Goal: Task Accomplishment & Management: Complete application form

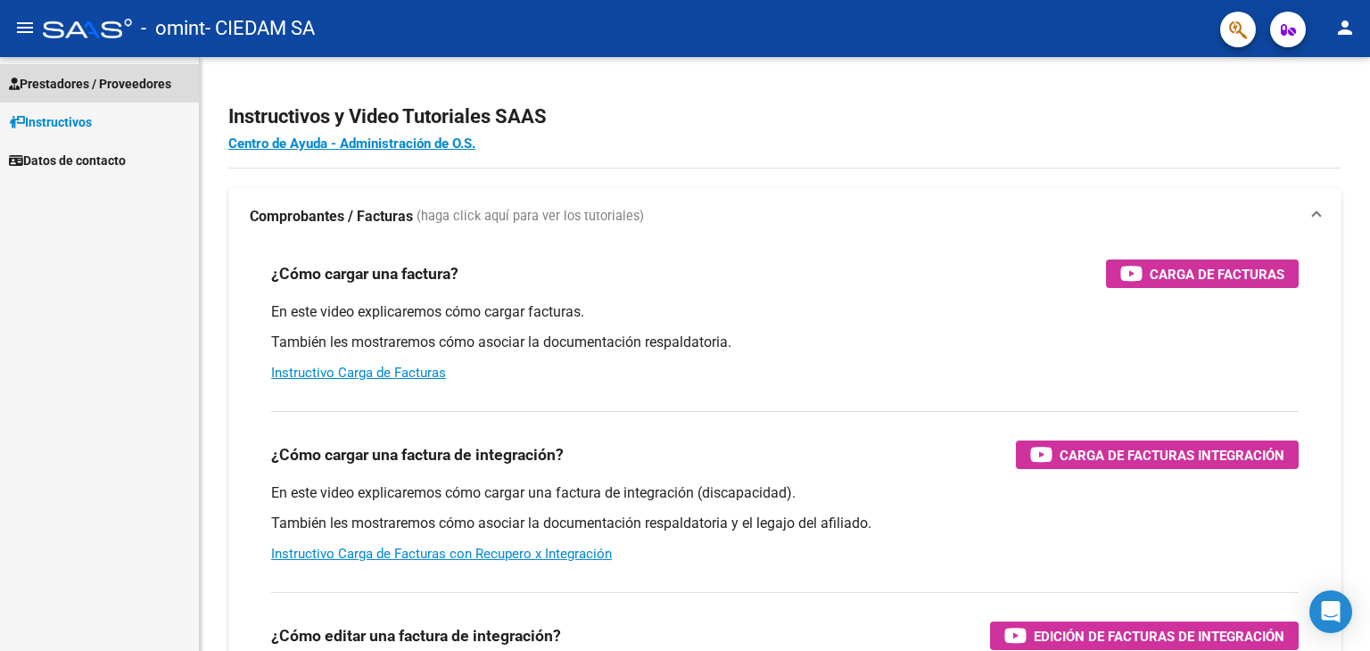
click at [67, 83] on span "Prestadores / Proveedores" at bounding box center [90, 84] width 162 height 20
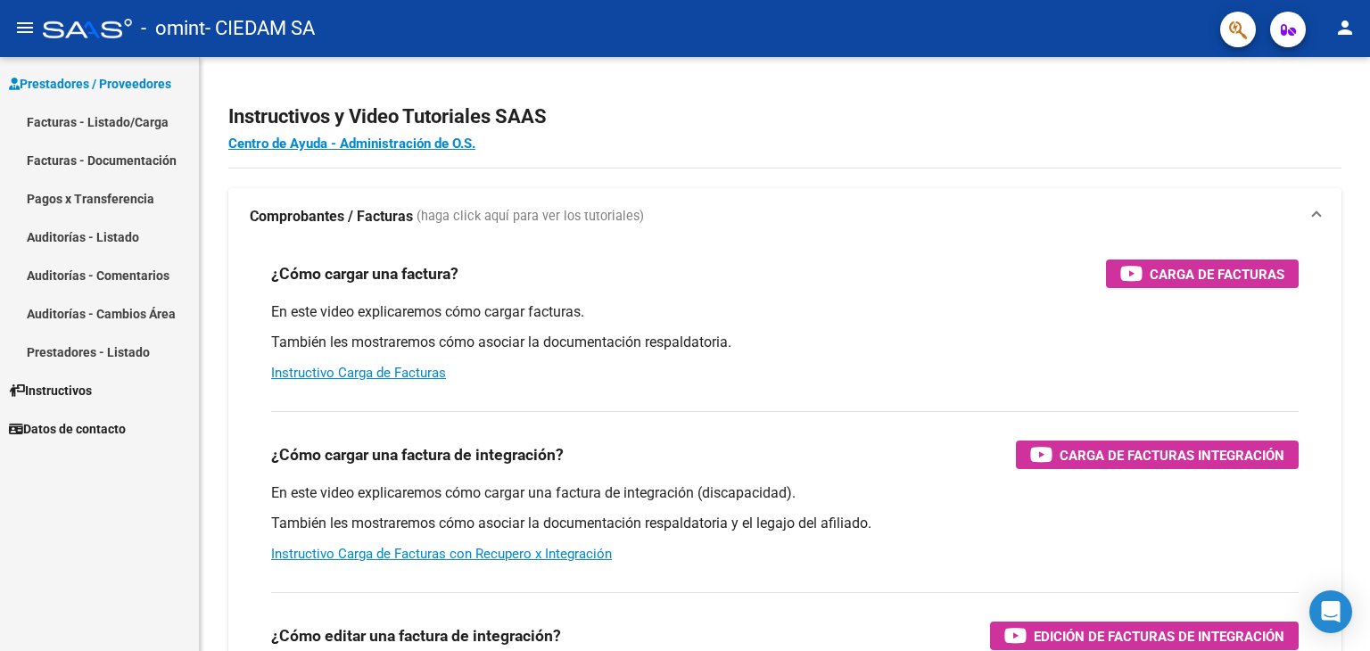
click at [66, 118] on link "Facturas - Listado/Carga" at bounding box center [99, 122] width 199 height 38
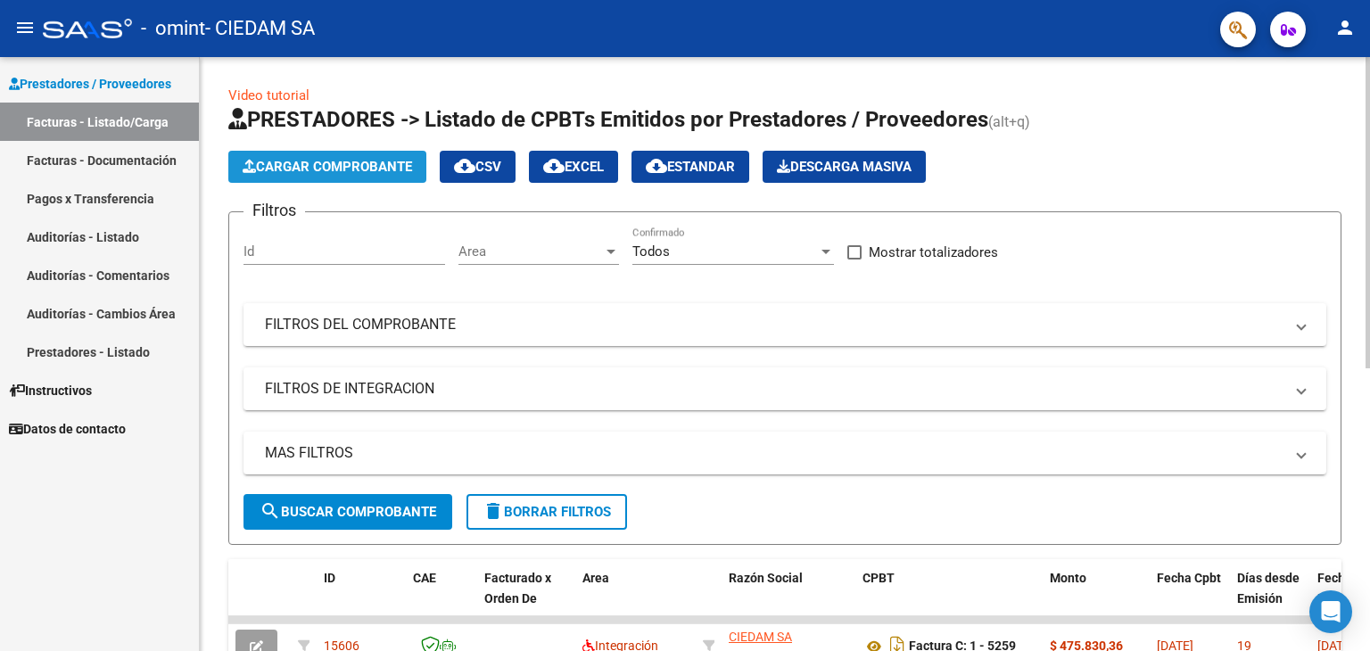
click at [335, 166] on span "Cargar Comprobante" at bounding box center [328, 167] width 170 height 16
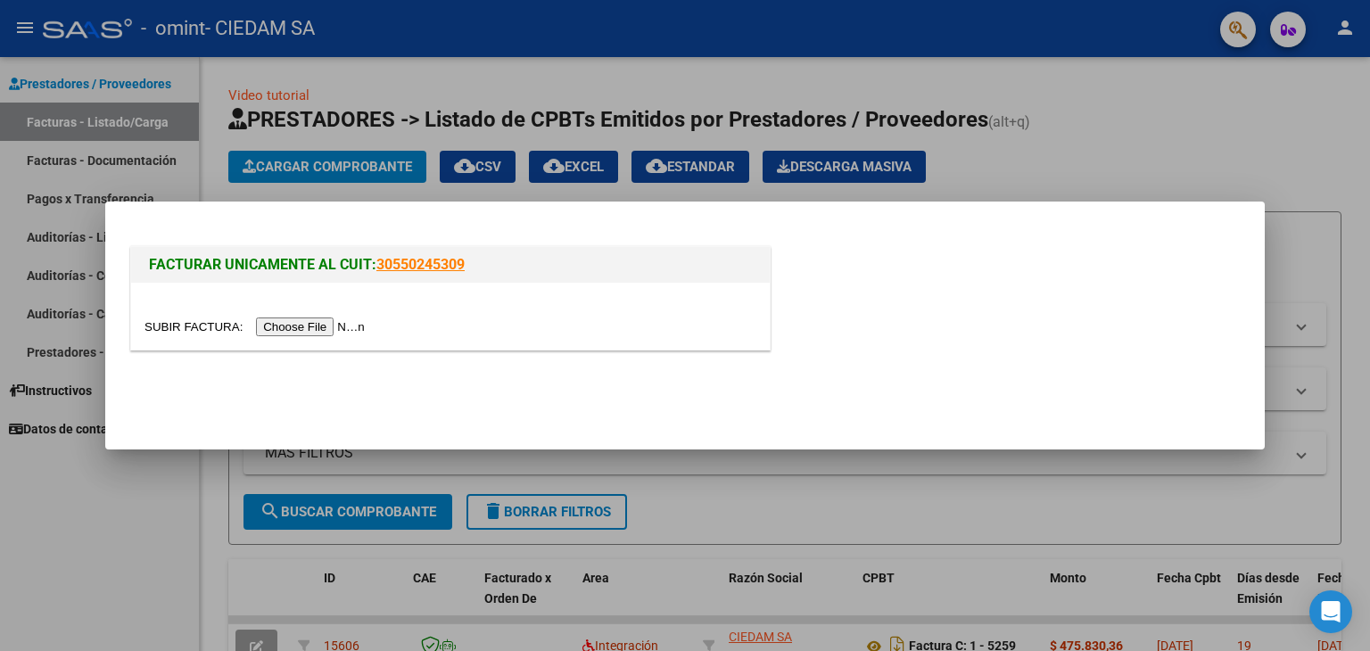
click at [327, 325] on input "file" at bounding box center [258, 327] width 226 height 19
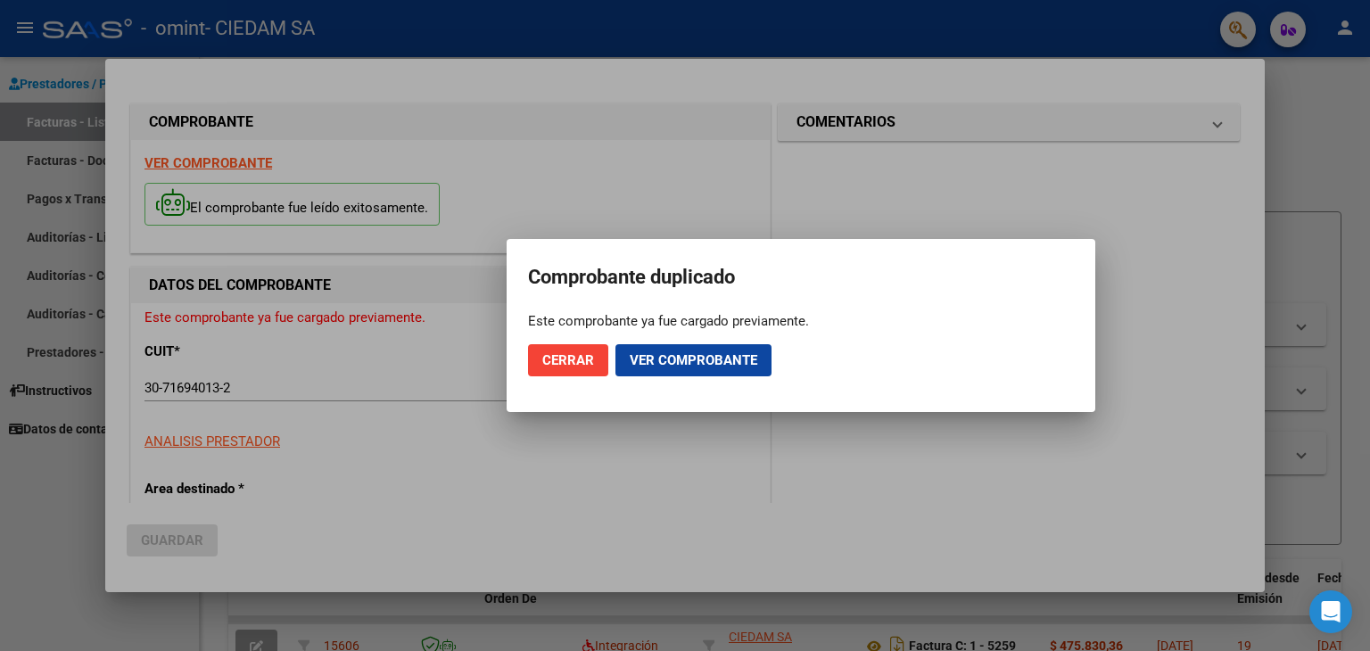
click at [1238, 402] on div at bounding box center [685, 325] width 1370 height 651
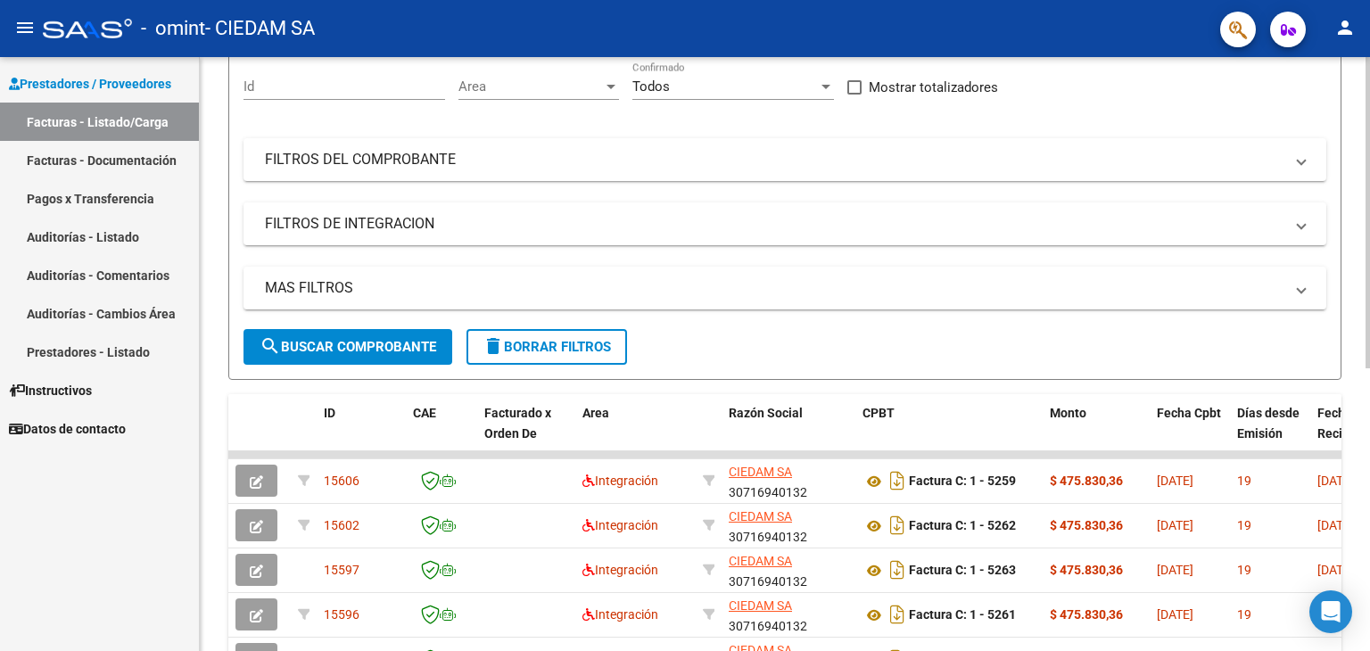
scroll to position [268, 0]
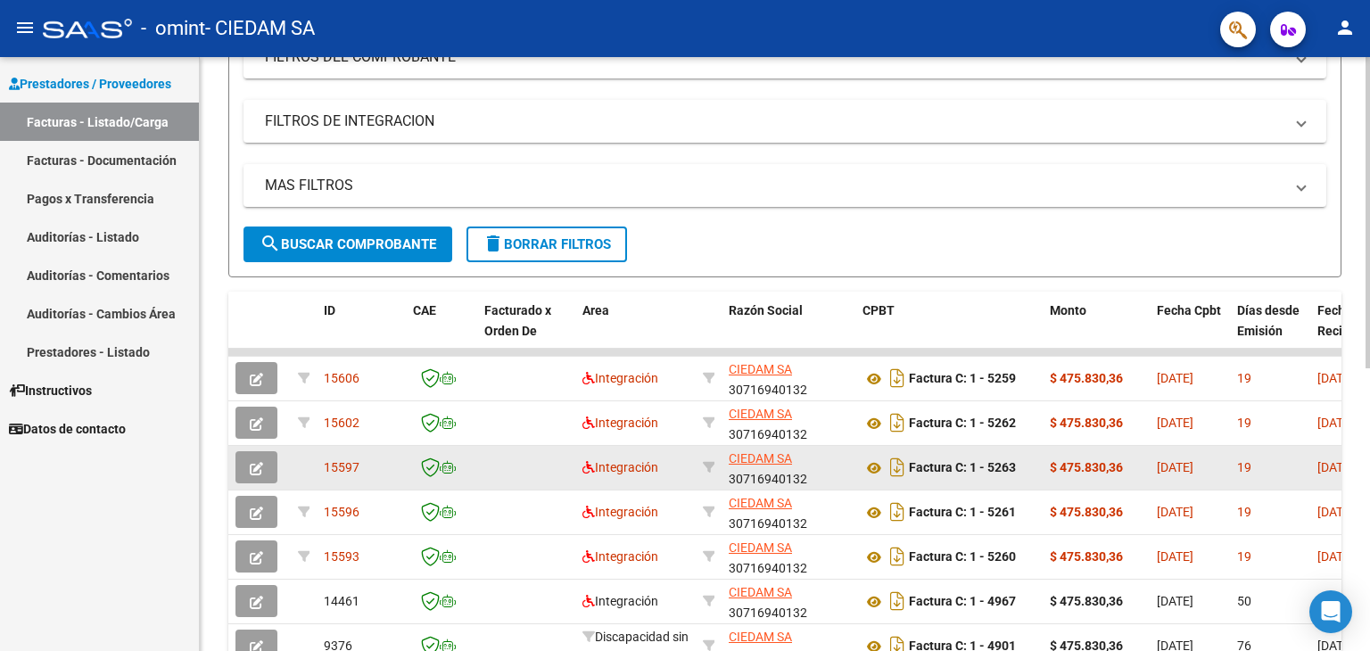
click at [1031, 461] on div "Factura C: 1 - 5263" at bounding box center [949, 467] width 173 height 29
click at [256, 468] on icon "button" at bounding box center [256, 468] width 13 height 13
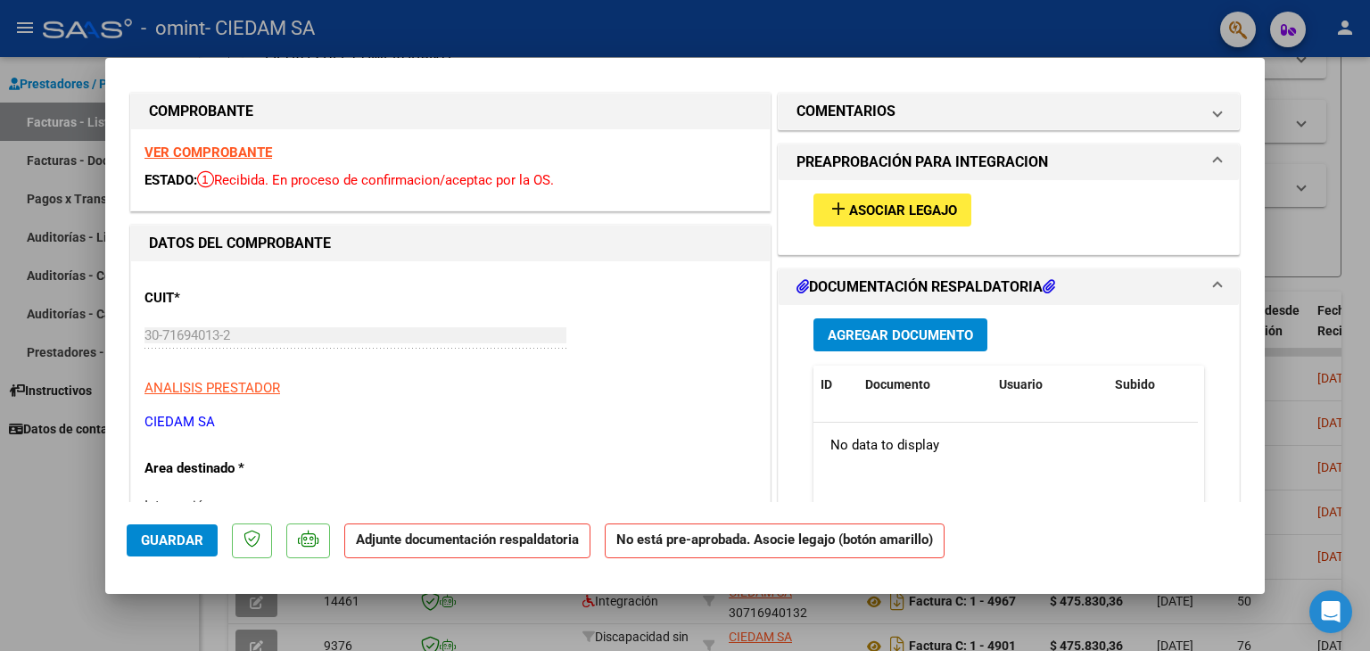
scroll to position [0, 0]
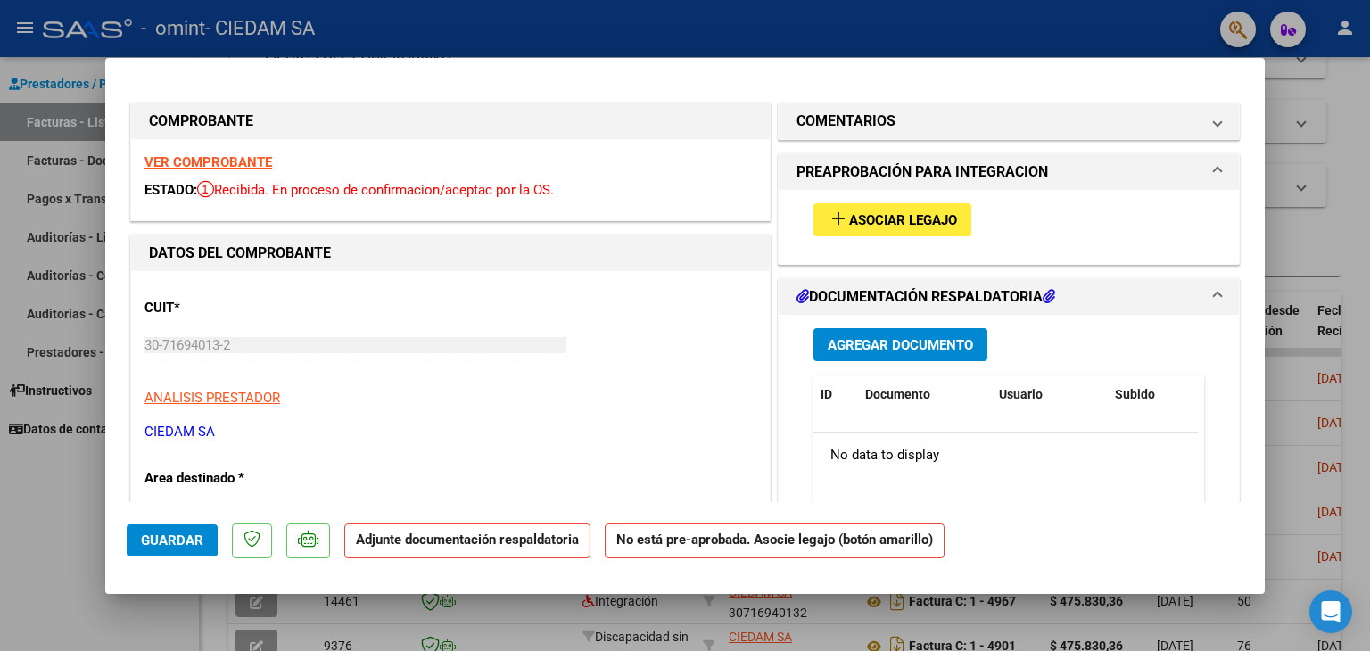
click at [1214, 172] on span at bounding box center [1217, 171] width 7 height 21
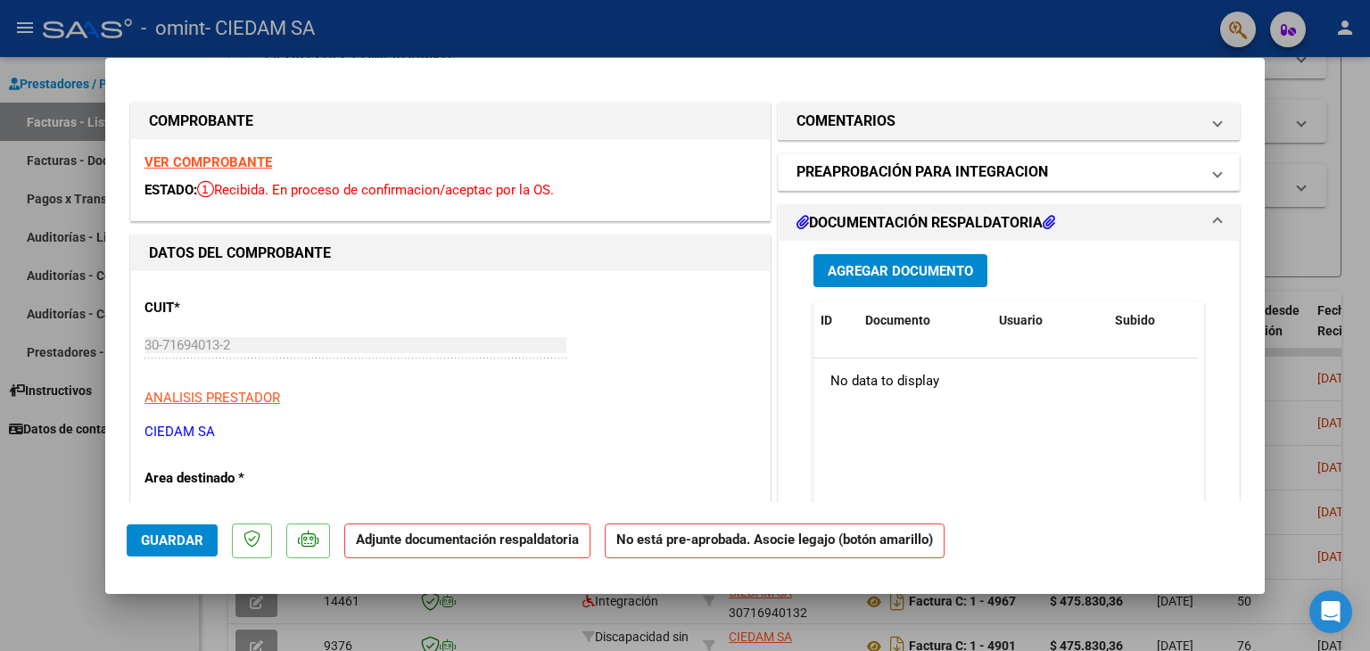
click at [1214, 172] on span at bounding box center [1217, 171] width 7 height 21
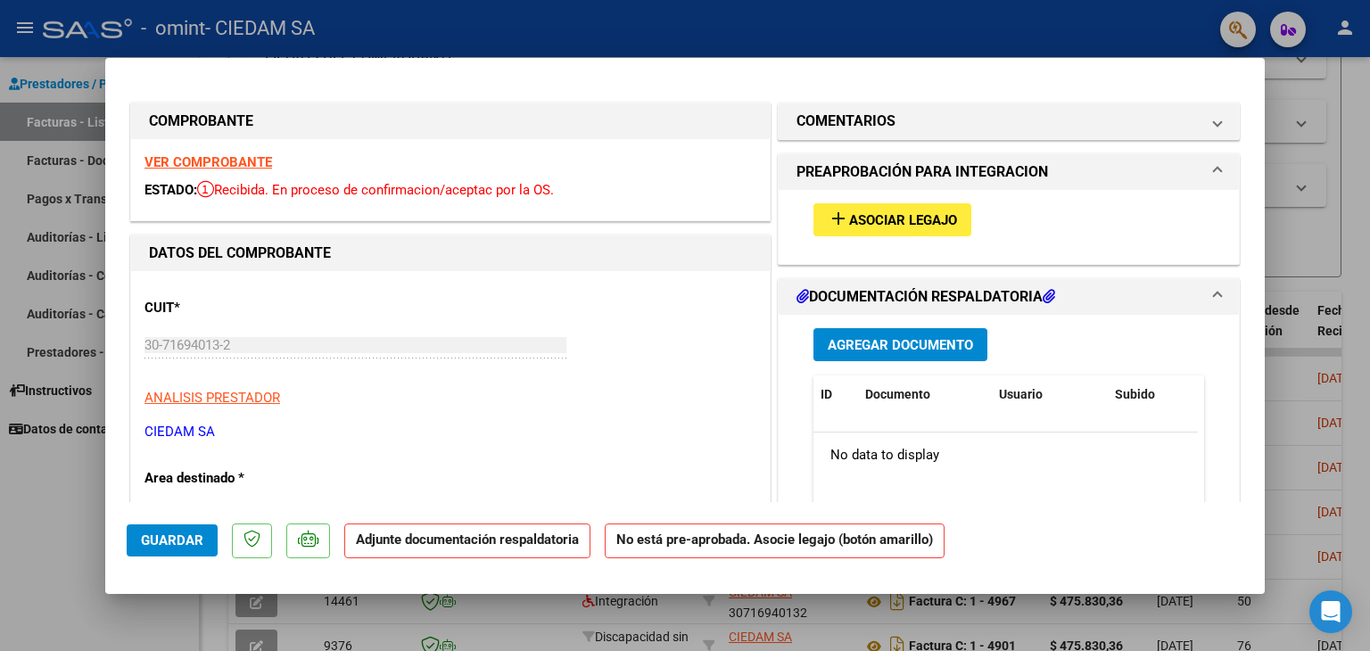
click at [910, 219] on span "Asociar Legajo" at bounding box center [903, 220] width 108 height 16
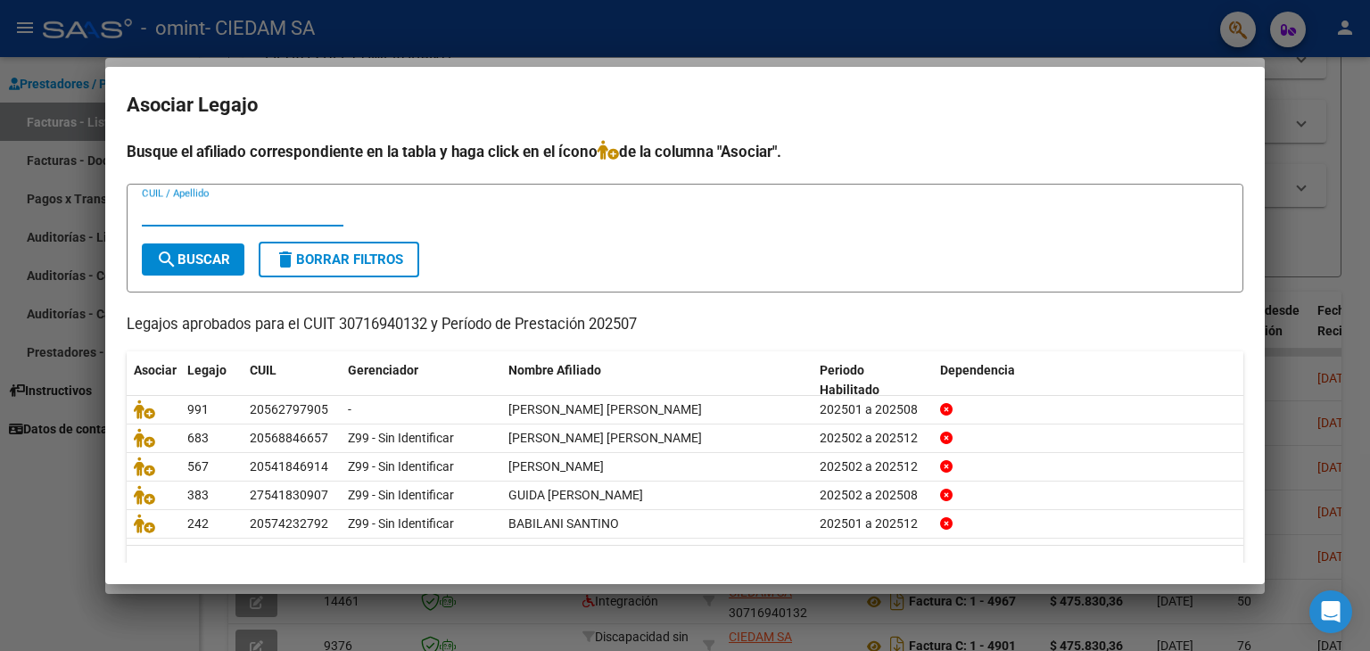
click at [937, 152] on h4 "Busque el afiliado correspondiente en la tabla y haga click en el ícono de la c…" at bounding box center [685, 151] width 1117 height 23
click at [1321, 248] on div at bounding box center [685, 325] width 1370 height 651
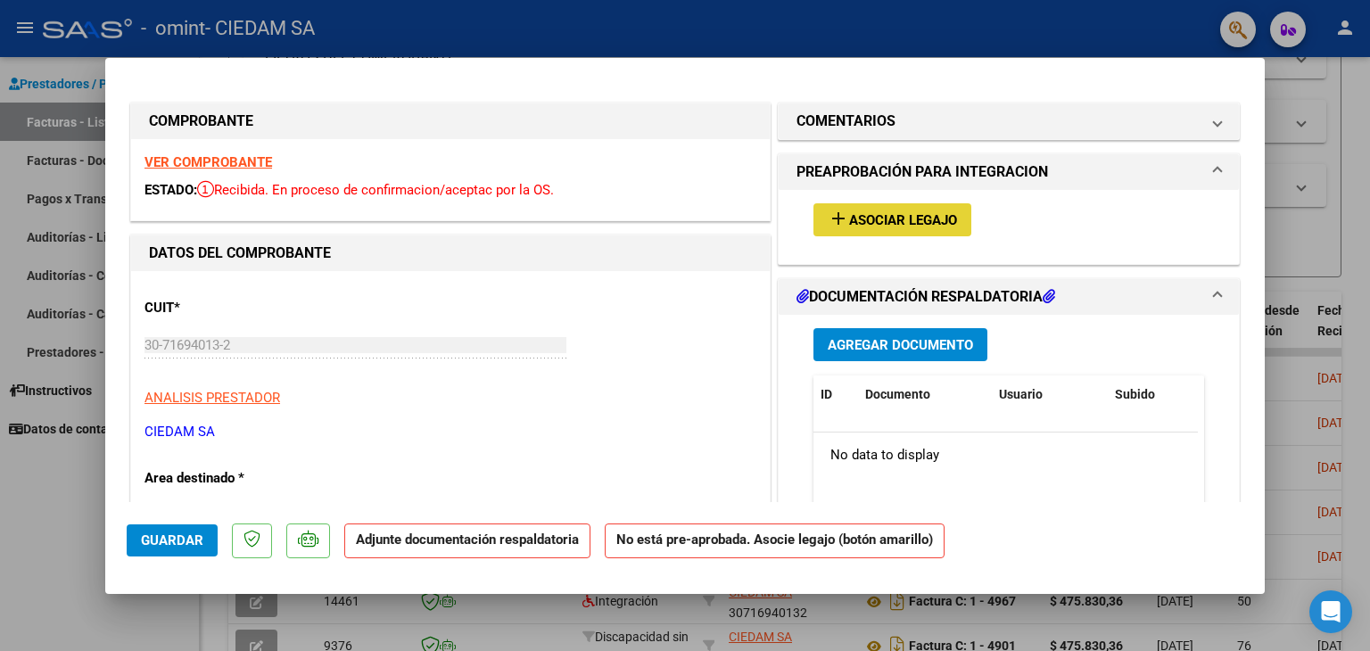
click at [885, 217] on span "Asociar Legajo" at bounding box center [903, 220] width 108 height 16
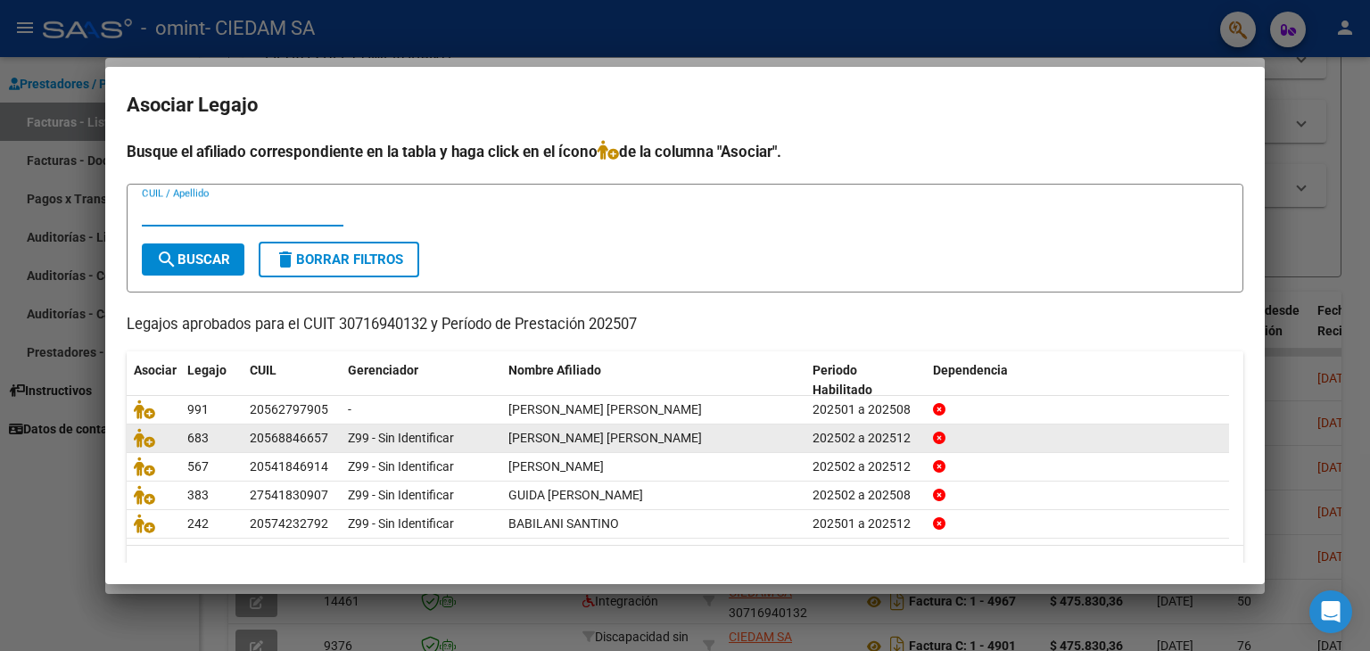
scroll to position [39, 0]
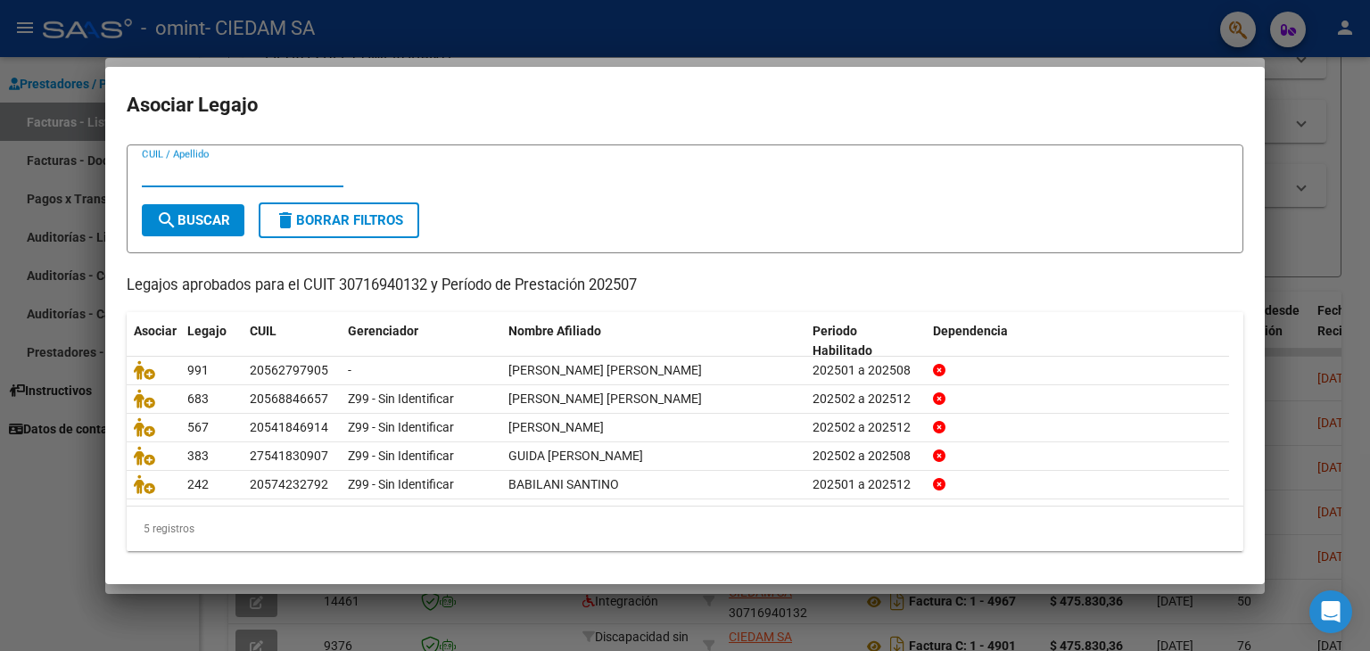
click at [1306, 230] on div at bounding box center [685, 325] width 1370 height 651
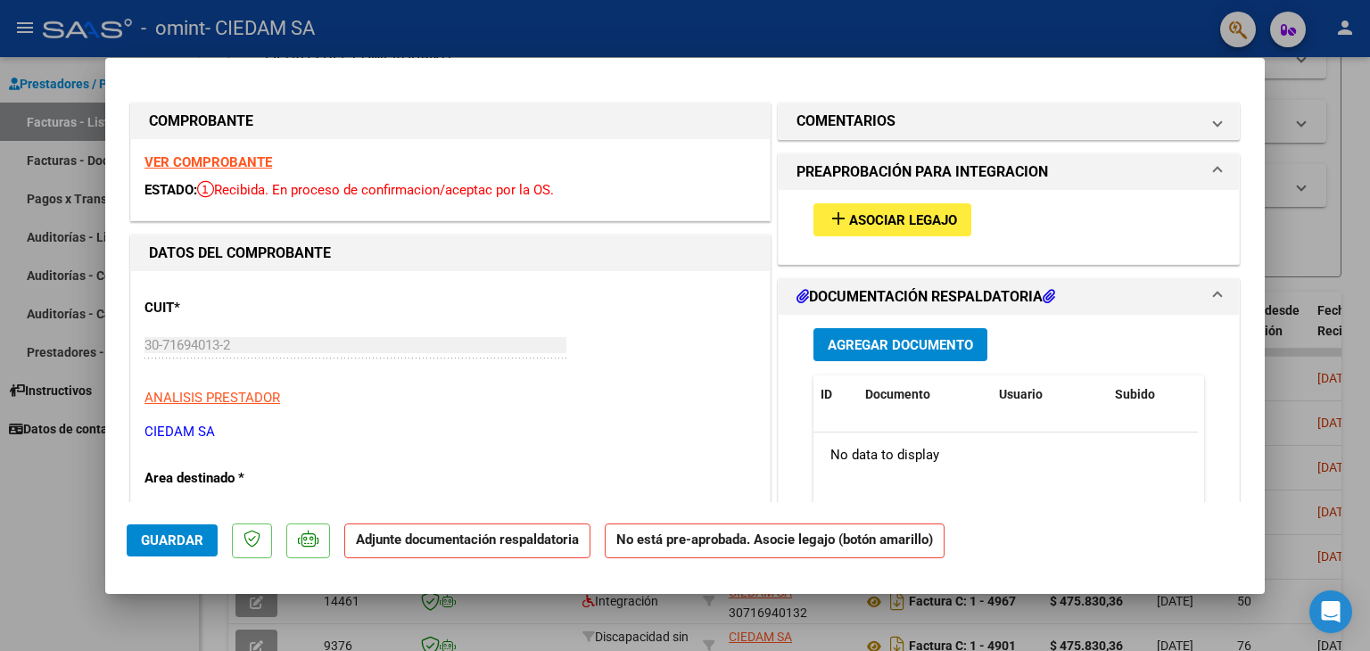
click at [1328, 226] on div at bounding box center [685, 325] width 1370 height 651
type input "$ 0,00"
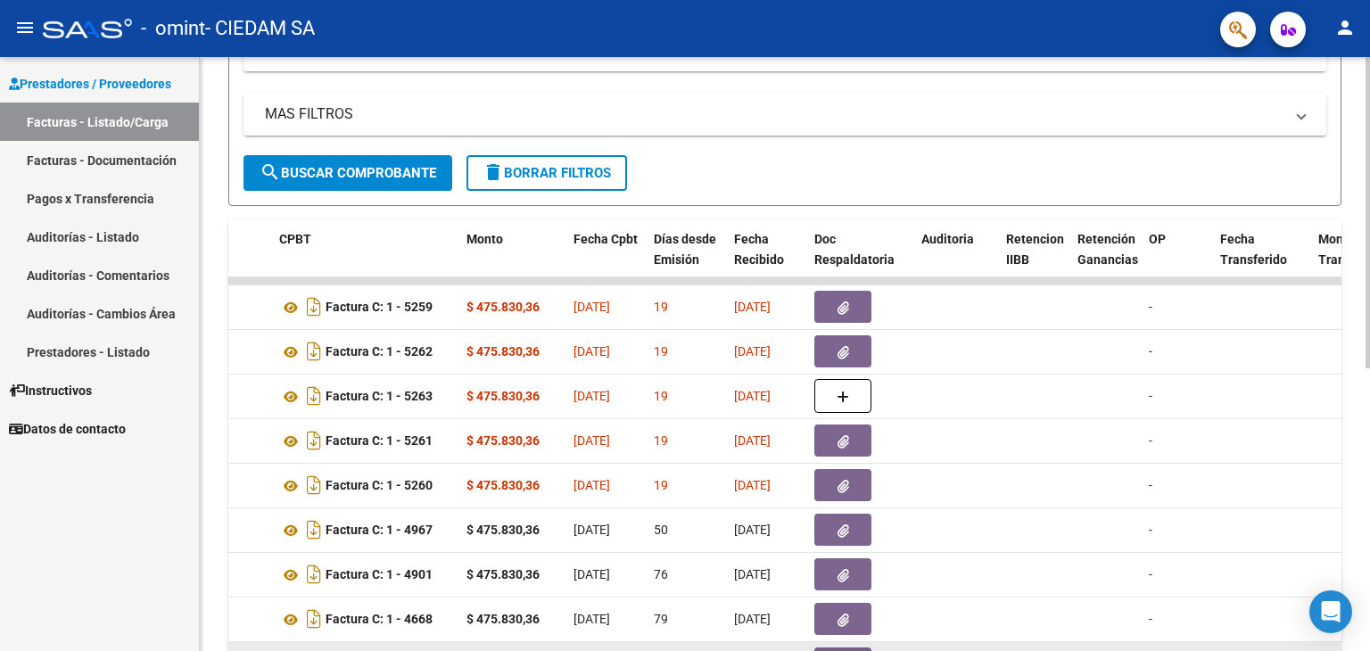
scroll to position [271, 0]
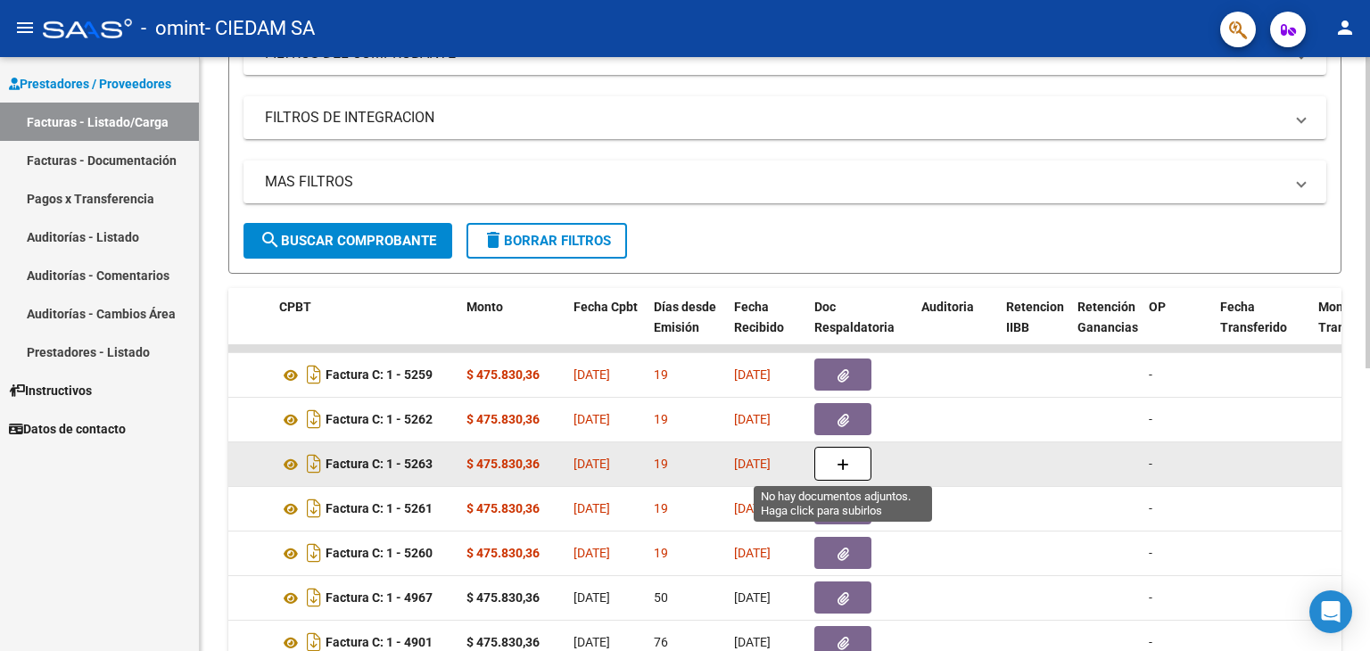
click at [842, 460] on icon "button" at bounding box center [843, 465] width 12 height 13
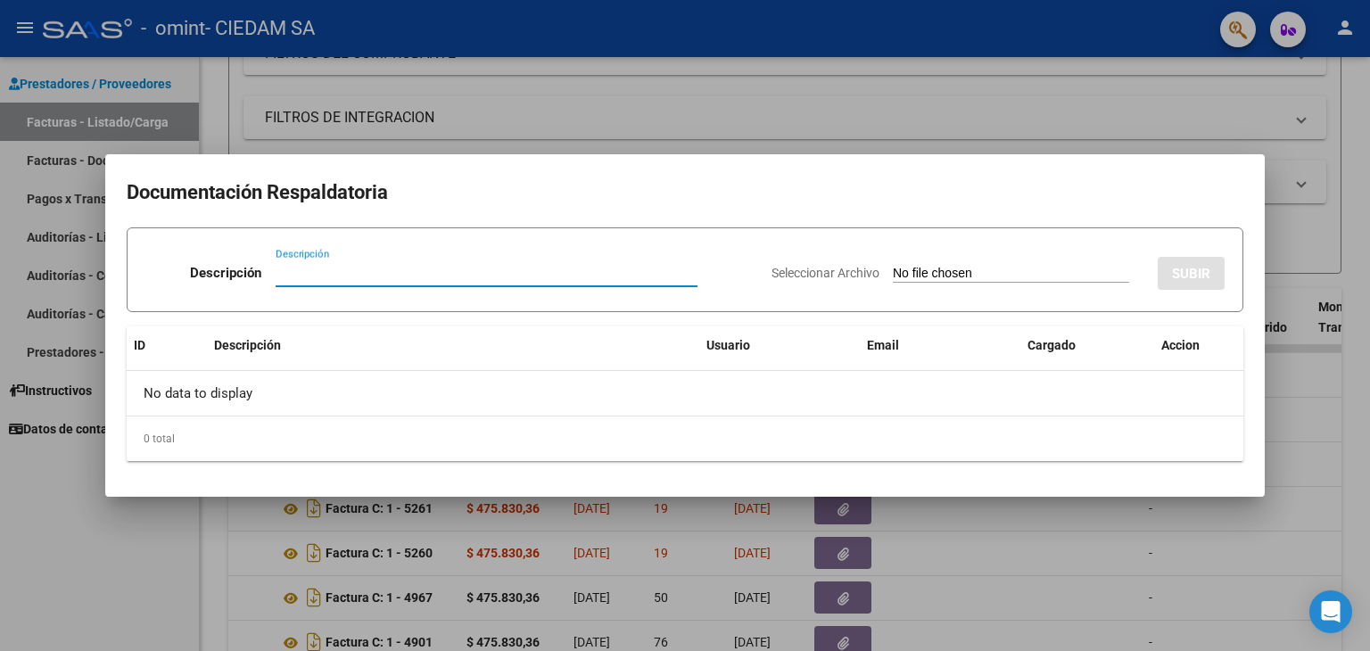
click at [1255, 545] on div at bounding box center [685, 325] width 1370 height 651
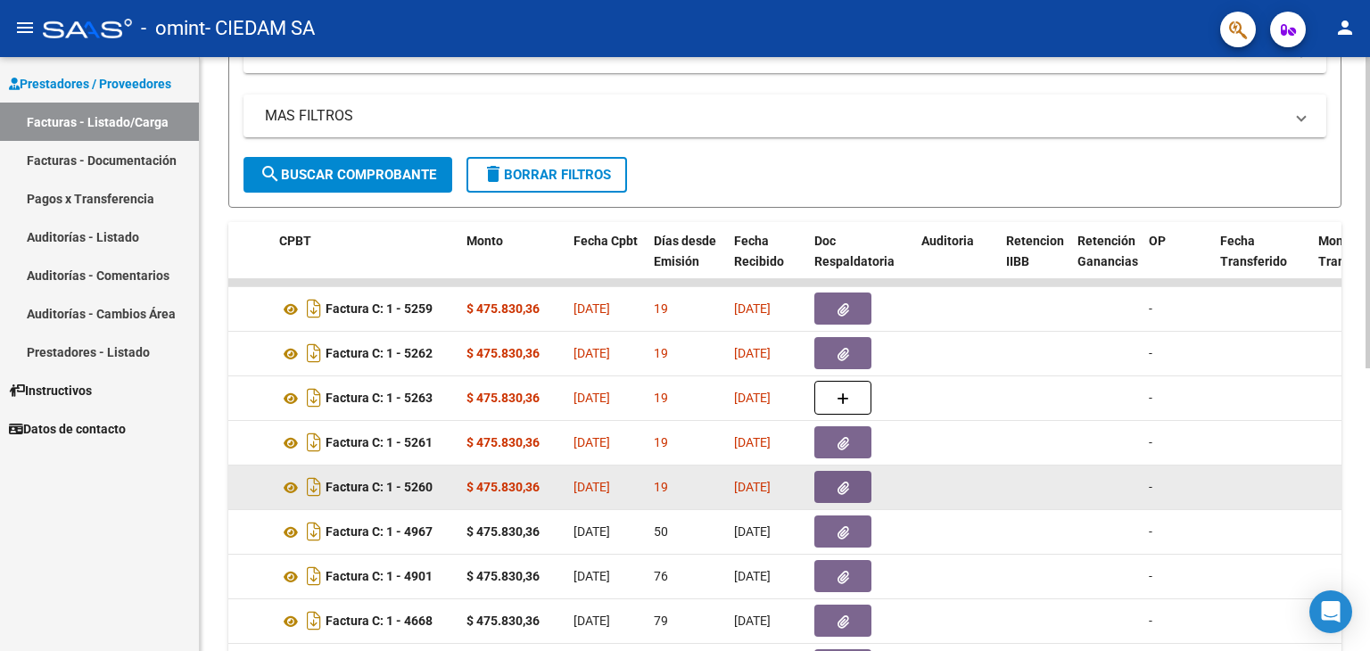
scroll to position [360, 0]
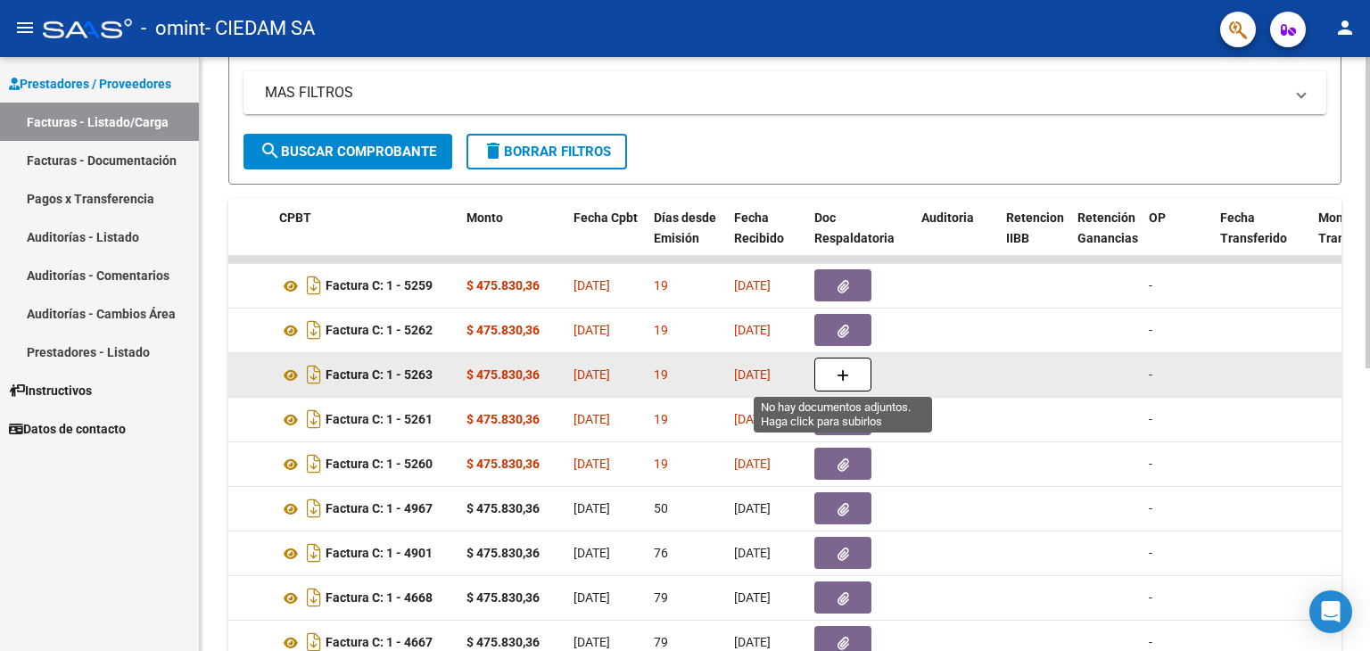
click at [839, 369] on icon "button" at bounding box center [843, 375] width 12 height 13
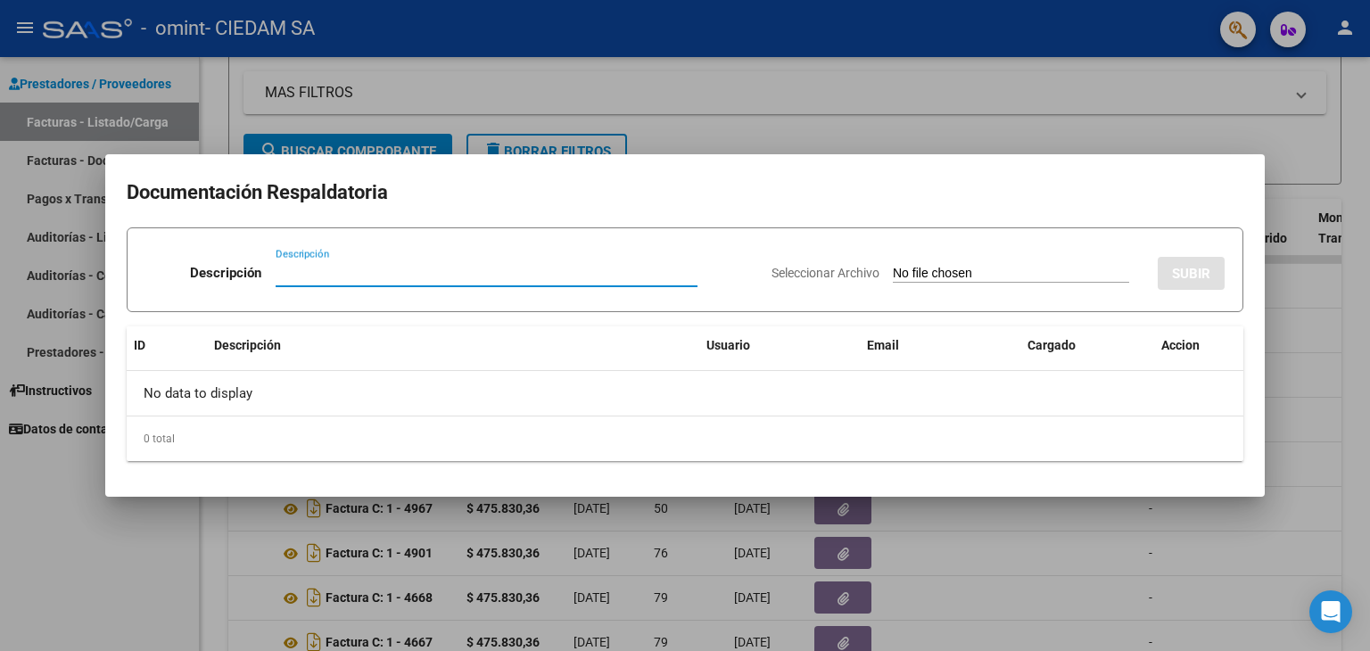
click at [371, 276] on input "Descripción" at bounding box center [487, 273] width 422 height 16
type input "PLANILLA ASISTENCIA"
click at [989, 272] on input "Seleccionar Archivo" at bounding box center [1011, 274] width 236 height 17
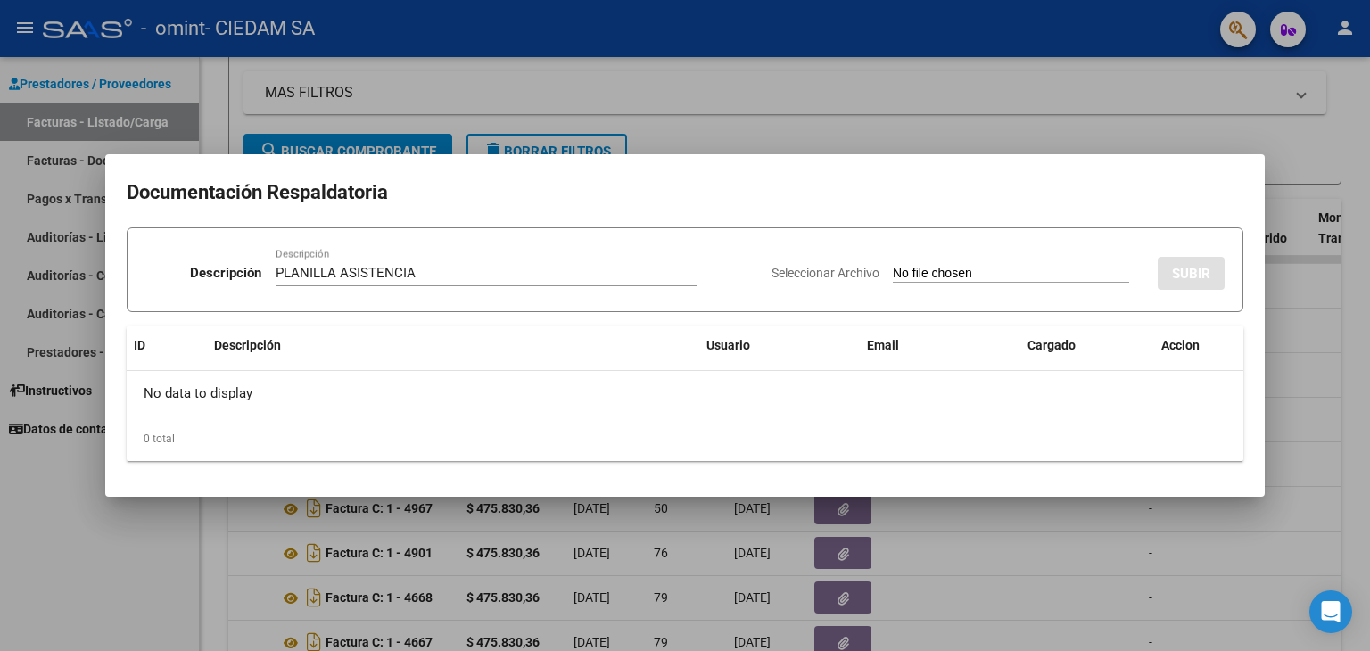
click at [946, 269] on input "Seleccionar Archivo" at bounding box center [1011, 274] width 236 height 17
click at [918, 271] on input "Seleccionar Archivo" at bounding box center [1011, 274] width 236 height 17
type input "C:\fakepath\PLANILLA OCCHIUZO.pdf"
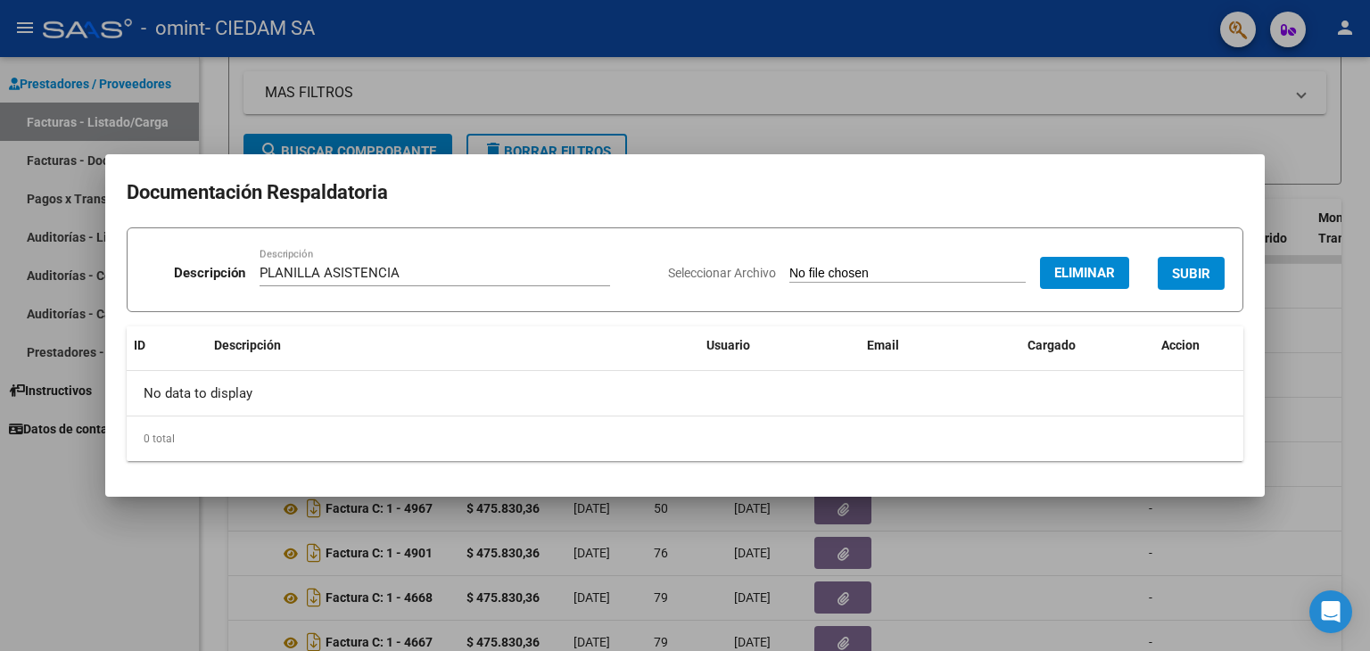
click at [1185, 272] on span "SUBIR" at bounding box center [1191, 274] width 38 height 16
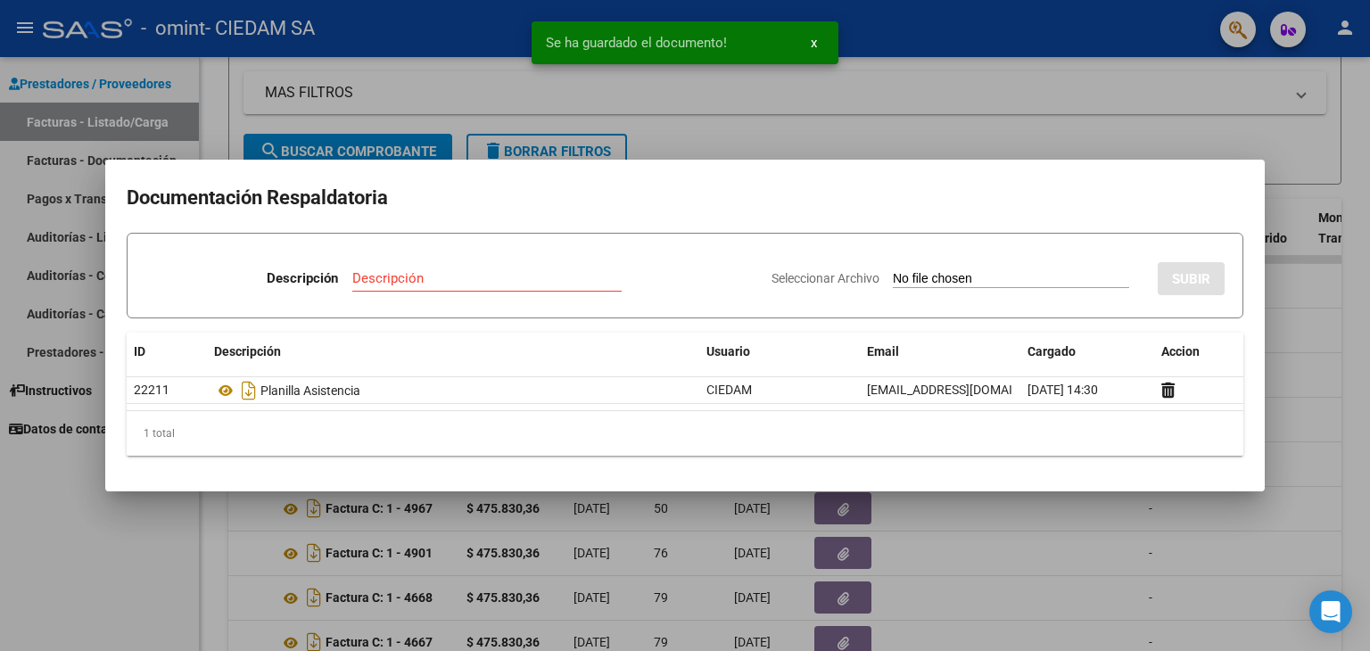
click at [1121, 554] on div at bounding box center [685, 325] width 1370 height 651
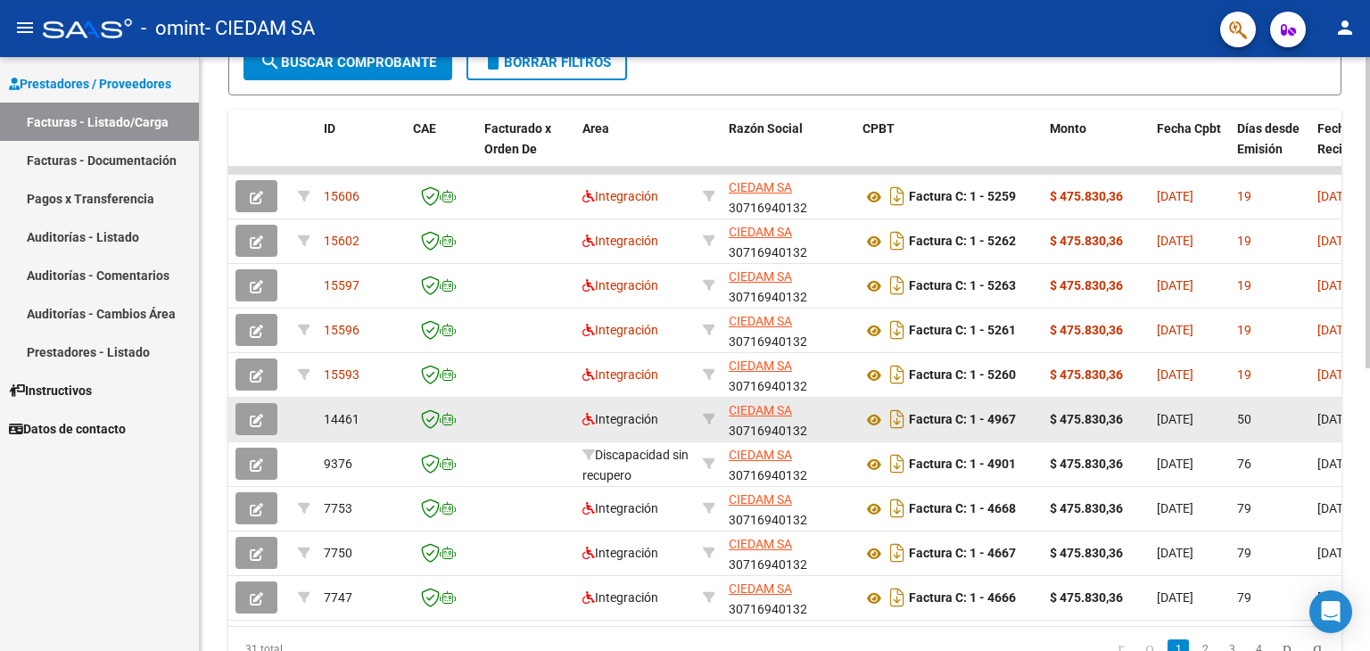
scroll to position [0, 0]
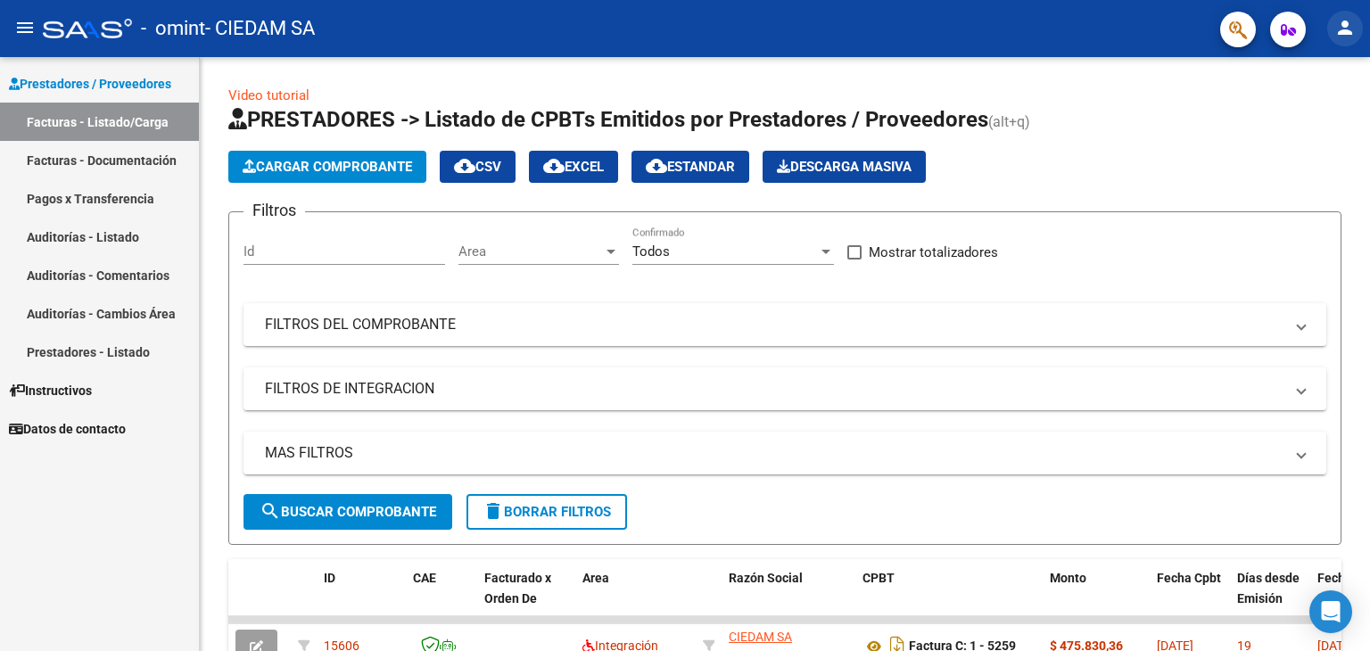
click at [1334, 24] on button "person" at bounding box center [1346, 29] width 36 height 36
click at [1296, 126] on button "exit_to_app Salir" at bounding box center [1308, 117] width 109 height 43
